Goal: Task Accomplishment & Management: Manage account settings

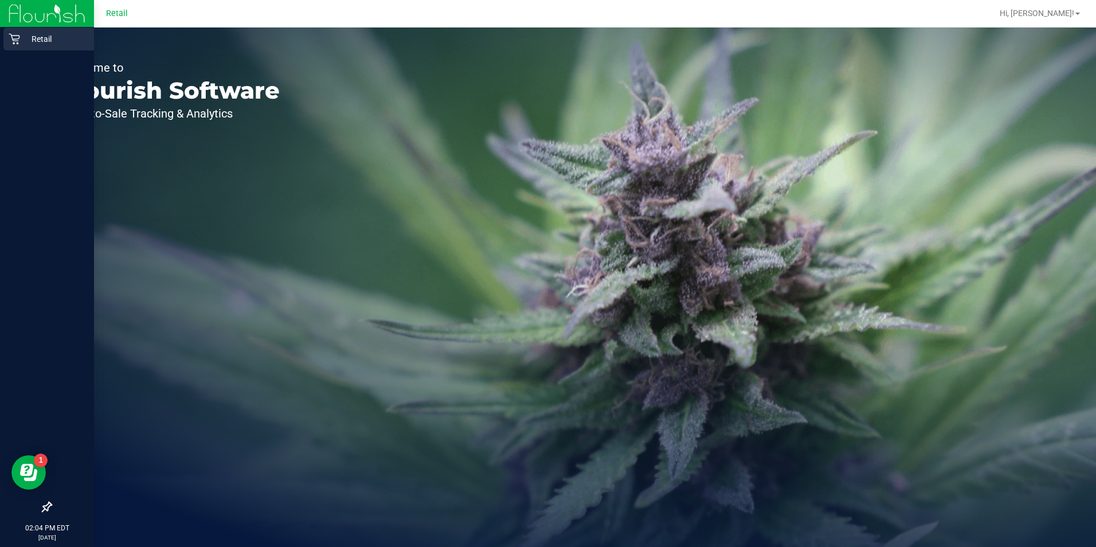
click at [19, 37] on icon at bounding box center [14, 38] width 11 height 11
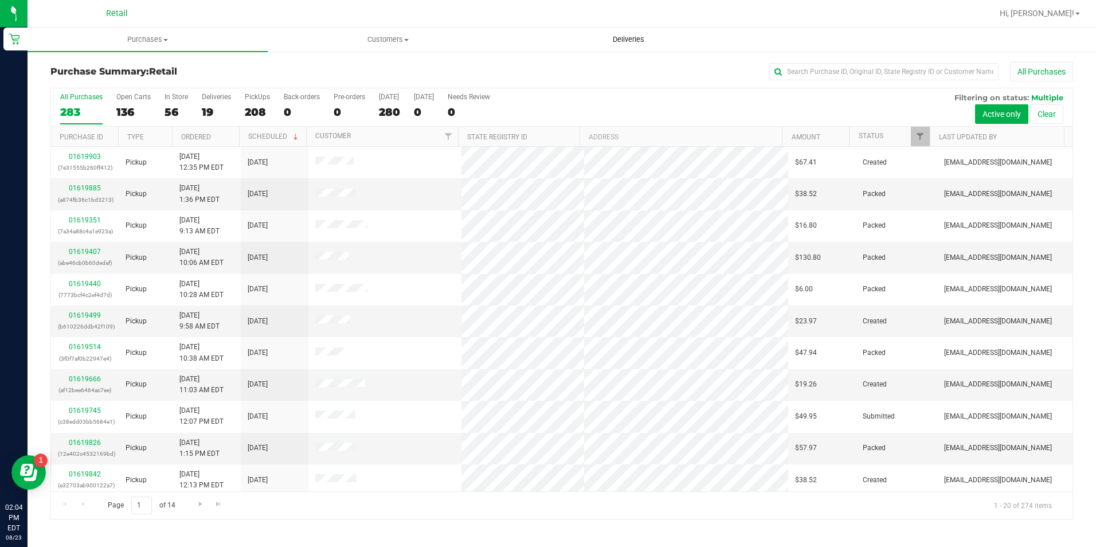
click at [645, 36] on span "Deliveries" at bounding box center [628, 39] width 62 height 10
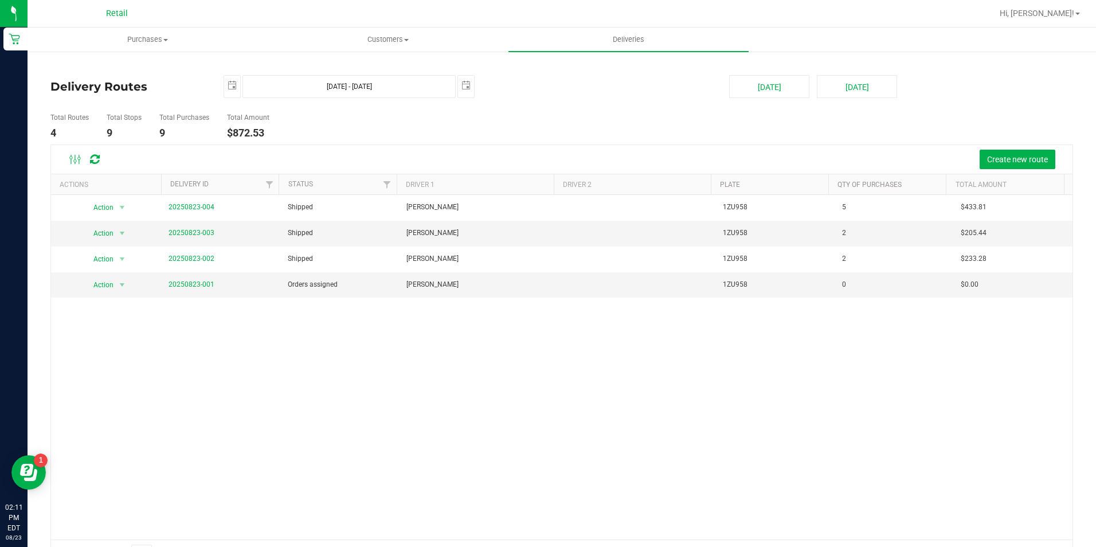
click at [1059, 3] on div "Hi, [PERSON_NAME]!" at bounding box center [1041, 13] width 98 height 22
click at [1065, 11] on span "Hi, [PERSON_NAME]!" at bounding box center [1037, 13] width 75 height 9
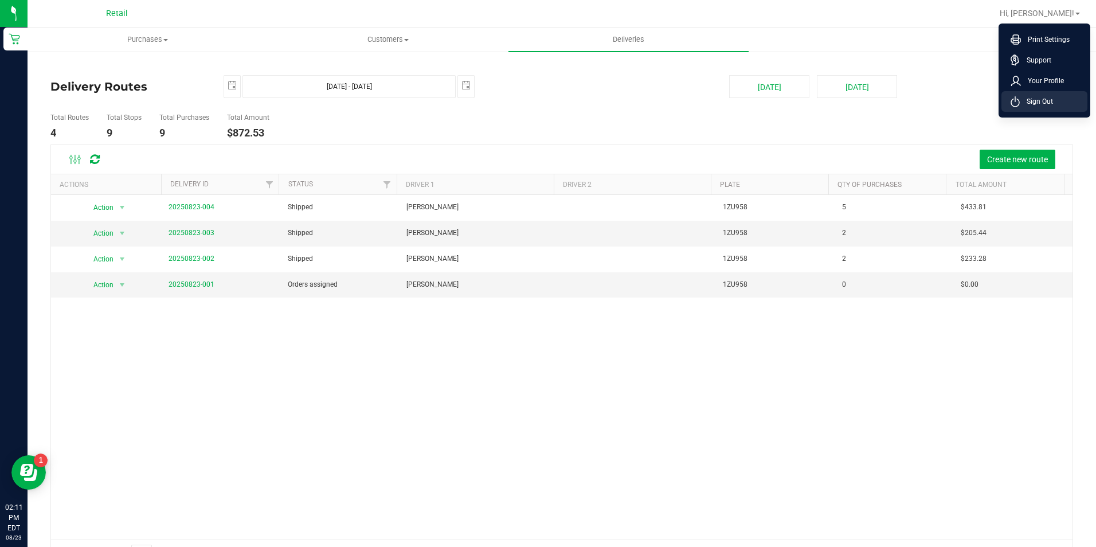
click at [1047, 101] on span "Sign Out" at bounding box center [1036, 101] width 33 height 11
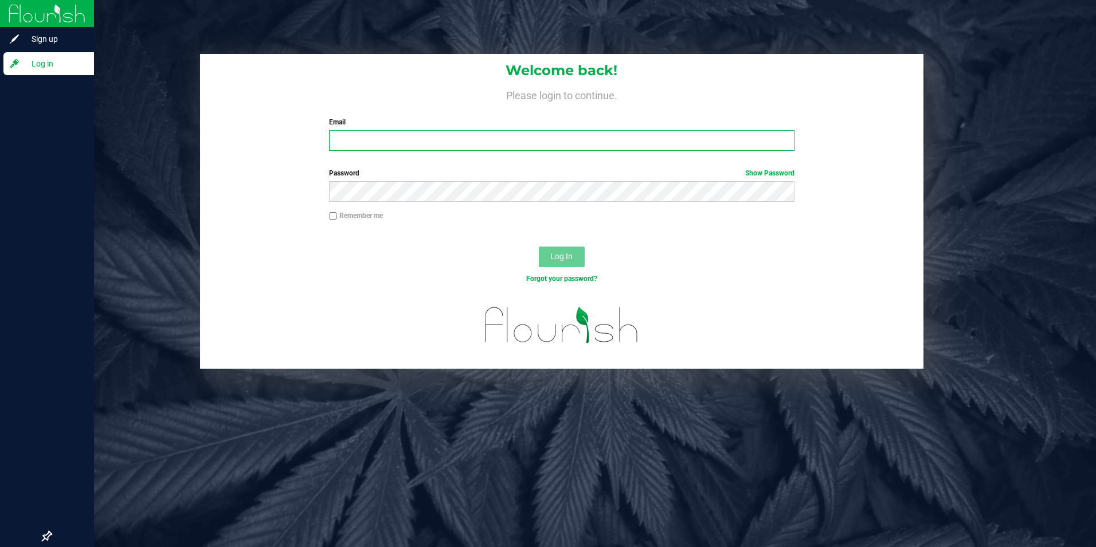
type input "[EMAIL_ADDRESS][DOMAIN_NAME]"
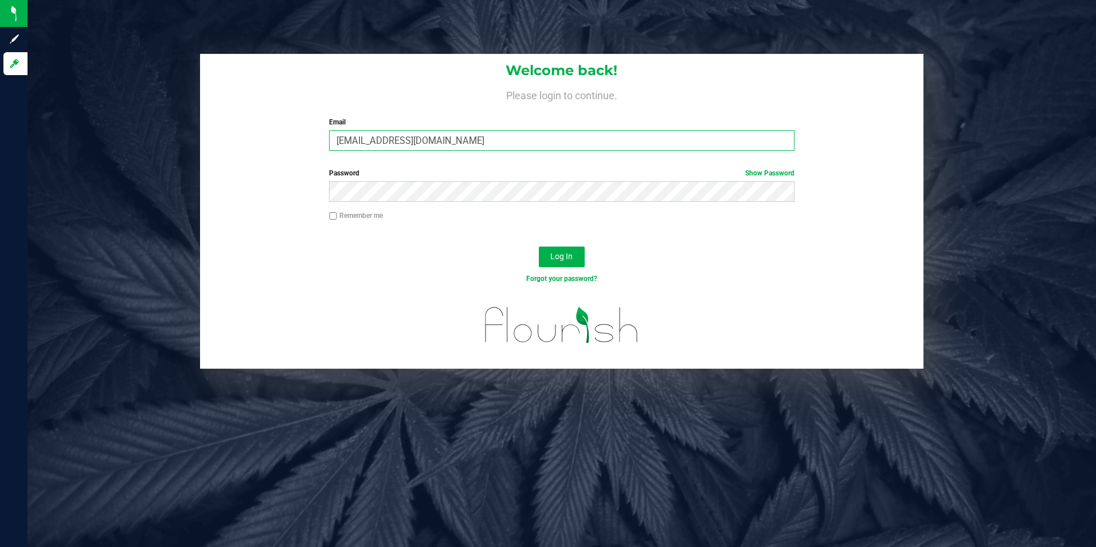
click at [456, 144] on input "[EMAIL_ADDRESS][DOMAIN_NAME]" at bounding box center [561, 140] width 465 height 21
